Goal: Transaction & Acquisition: Book appointment/travel/reservation

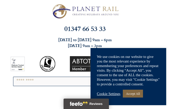
click at [131, 94] on link "Accept All" at bounding box center [133, 93] width 20 height 8
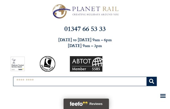
click at [86, 81] on input "Search" at bounding box center [80, 81] width 134 height 9
type input "********"
click at [147, 77] on button "Search" at bounding box center [152, 81] width 10 height 9
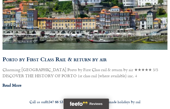
scroll to position [589, 0]
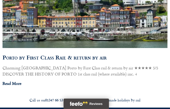
click at [13, 80] on link "Read More" at bounding box center [12, 83] width 19 height 6
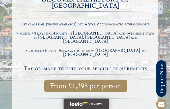
scroll to position [178, 0]
